Goal: Find specific page/section: Find specific page/section

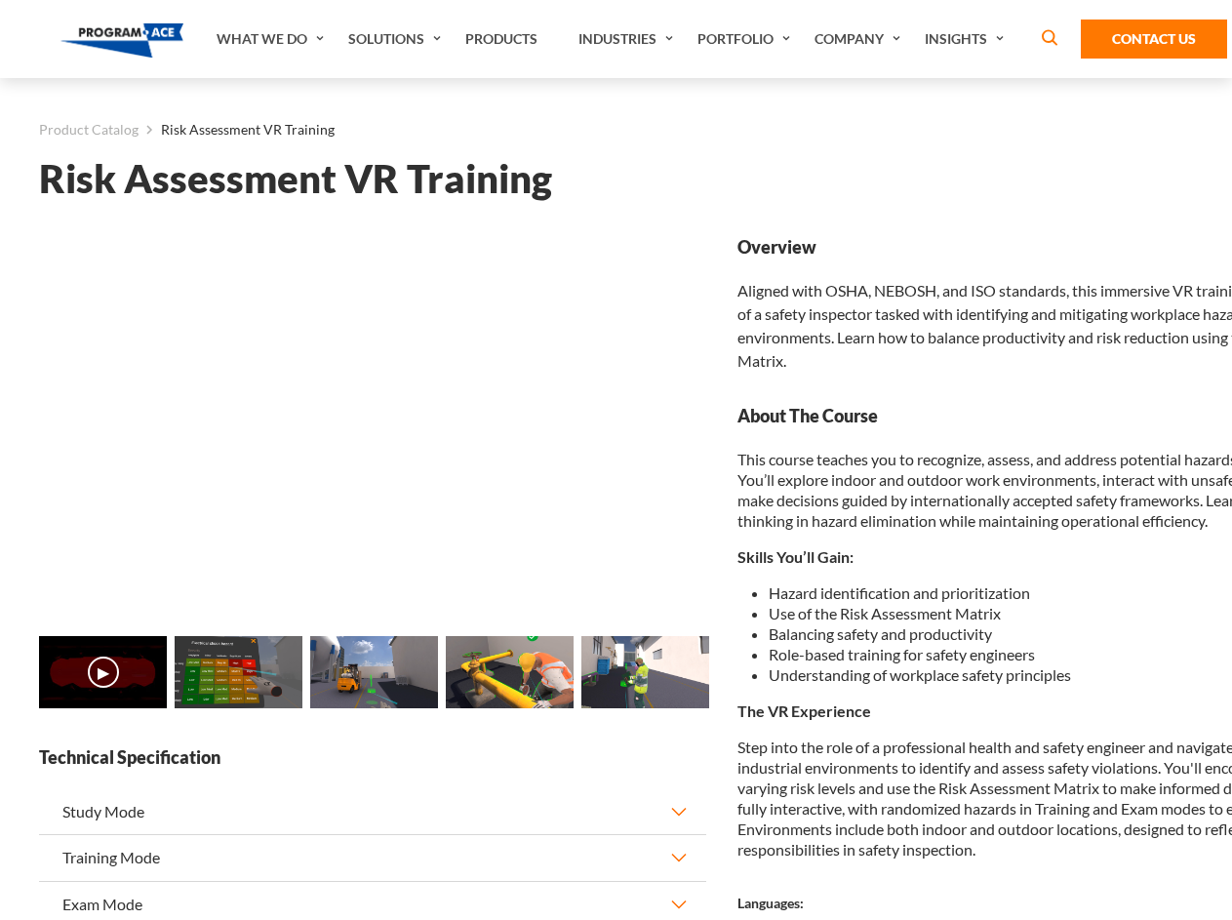
click at [397, 39] on link "Solutions" at bounding box center [396, 39] width 117 height 78
click at [0, 0] on div "AI & Computer Vision Solutions Computer Vision Quality Control AI tools for fas…" at bounding box center [0, 0] width 0 height 0
click at [0, 0] on div "AI & Computer Vision Solutions Virtual Training Solutions Virtual Tour Solution…" at bounding box center [0, 0] width 0 height 0
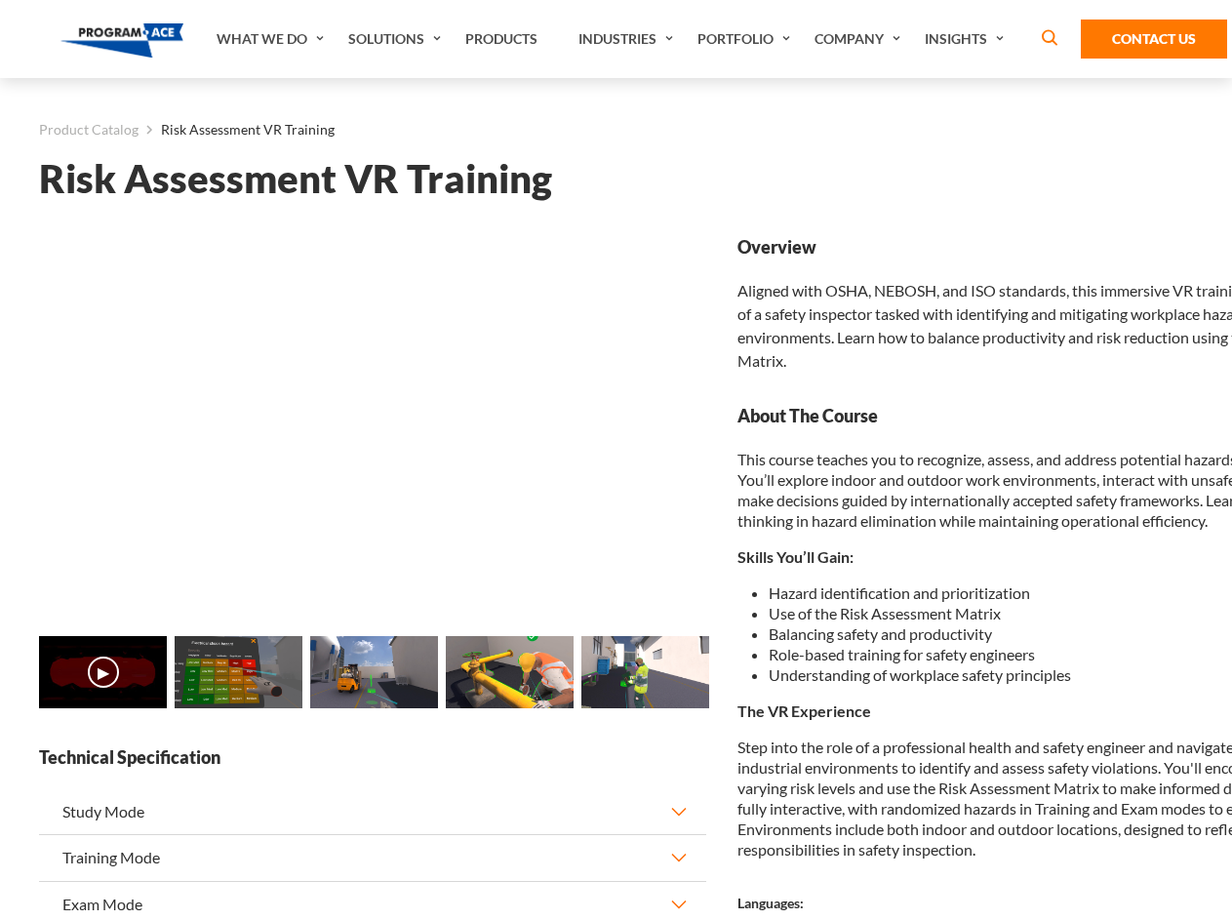
click at [0, 0] on div "AI & Computer Vision Solutions Virtual Training Solutions Virtual Tour Solution…" at bounding box center [0, 0] width 0 height 0
click at [0, 0] on div "AI & Computer Vision Solutions Computer Vision Quality Control AI tools for fas…" at bounding box center [0, 0] width 0 height 0
